Goal: Information Seeking & Learning: Find contact information

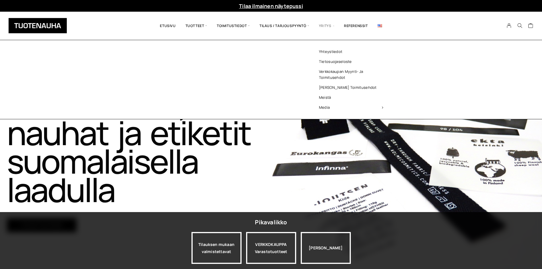
click at [321, 26] on span "Yritys" at bounding box center [326, 26] width 25 height 20
click at [331, 50] on link "Yhteystiedot" at bounding box center [351, 52] width 83 height 10
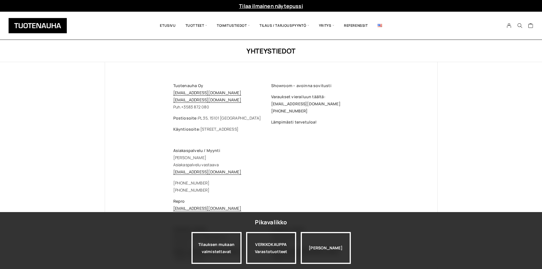
click at [299, 104] on span "[EMAIL_ADDRESS][DOMAIN_NAME]" at bounding box center [305, 103] width 69 height 5
copy span "[EMAIL_ADDRESS][DOMAIN_NAME]"
